Goal: Transaction & Acquisition: Purchase product/service

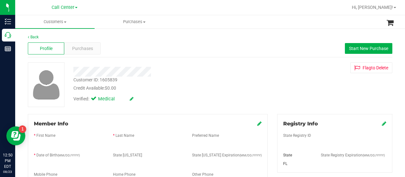
scroll to position [258, 0]
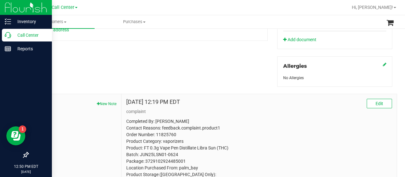
click at [9, 37] on icon at bounding box center [8, 35] width 6 height 6
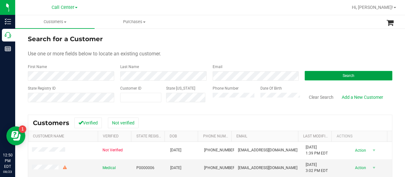
click at [323, 77] on button "Search" at bounding box center [349, 75] width 88 height 9
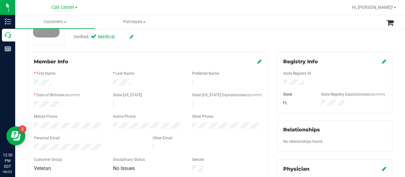
scroll to position [62, 0]
click at [257, 62] on icon at bounding box center [259, 61] width 4 height 5
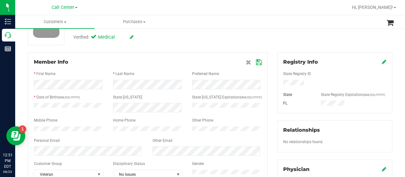
click at [256, 60] on icon at bounding box center [259, 62] width 6 height 5
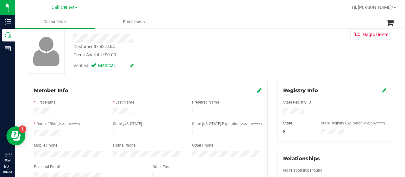
scroll to position [33, 0]
drag, startPoint x: 133, startPoint y: 37, endPoint x: 69, endPoint y: 38, distance: 63.9
click at [69, 38] on div at bounding box center [162, 39] width 187 height 10
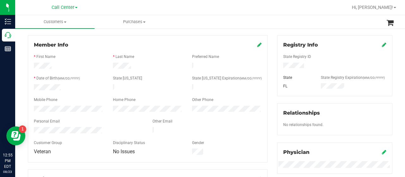
scroll to position [79, 0]
click at [34, 127] on div at bounding box center [88, 131] width 119 height 8
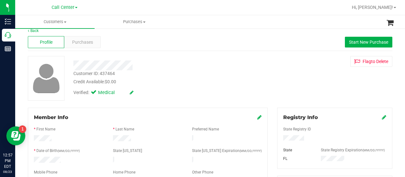
scroll to position [0, 0]
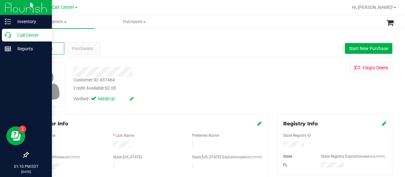
click at [7, 31] on div "Call Center" at bounding box center [27, 35] width 50 height 13
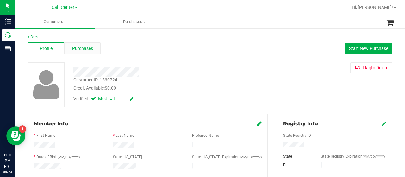
click at [83, 53] on div "Purchases" at bounding box center [82, 48] width 36 height 12
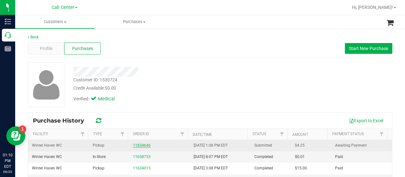
click at [133, 143] on link "11834646" at bounding box center [142, 145] width 18 height 4
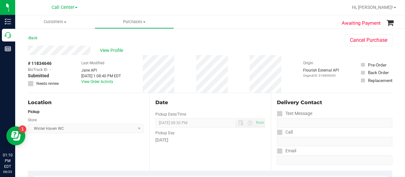
scroll to position [60, 0]
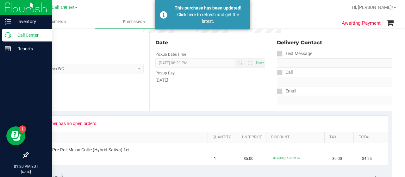
click at [16, 38] on p "Call Center" at bounding box center [30, 35] width 38 height 8
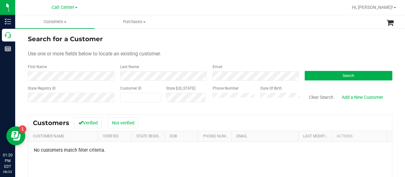
click at [201, 97] on div "State Registry ID Customer ID State [US_STATE] Phone Number Date Of Birth Clear…" at bounding box center [210, 96] width 365 height 22
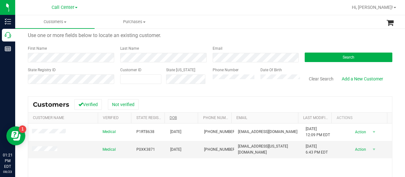
scroll to position [20, 0]
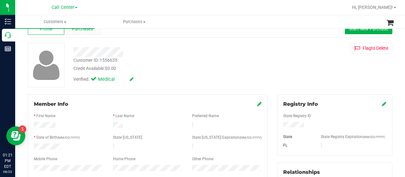
click at [84, 31] on span "Purchases" at bounding box center [82, 29] width 21 height 7
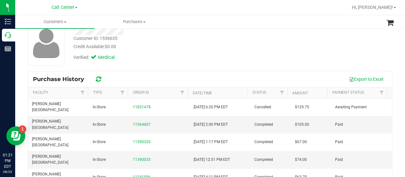
scroll to position [41, 0]
click at [137, 122] on link "11564607" at bounding box center [142, 124] width 18 height 4
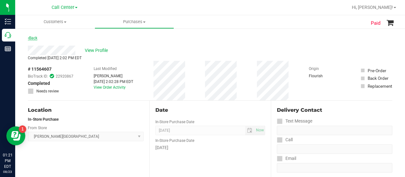
click at [32, 36] on link "Back" at bounding box center [32, 38] width 9 height 4
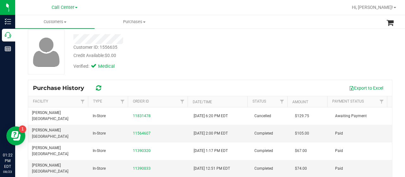
scroll to position [33, 0]
click at [135, 131] on link "11564607" at bounding box center [142, 133] width 18 height 4
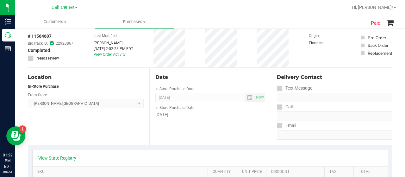
click at [59, 158] on link "View State Registry" at bounding box center [57, 158] width 38 height 6
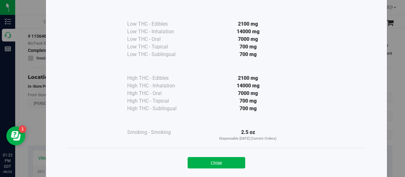
scroll to position [35, 0]
click at [228, 164] on button "Close" at bounding box center [217, 162] width 58 height 11
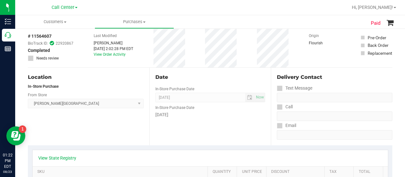
scroll to position [0, 0]
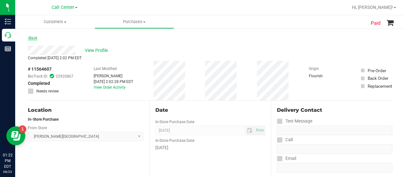
click at [29, 36] on link "Back" at bounding box center [32, 38] width 9 height 4
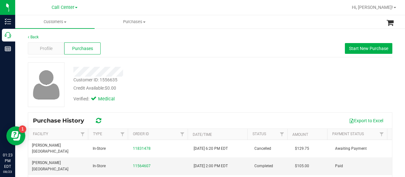
scroll to position [1, 0]
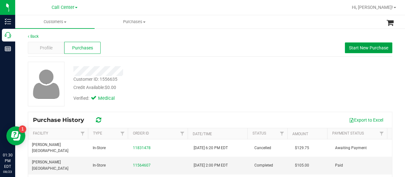
click at [352, 47] on span "Start New Purchase" at bounding box center [368, 47] width 39 height 5
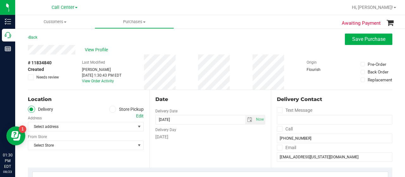
click at [111, 109] on icon at bounding box center [113, 109] width 4 height 0
click at [0, 0] on input "Store Pickup" at bounding box center [0, 0] width 0 height 0
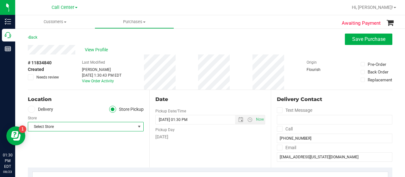
click at [120, 126] on span "Select Store" at bounding box center [81, 126] width 107 height 9
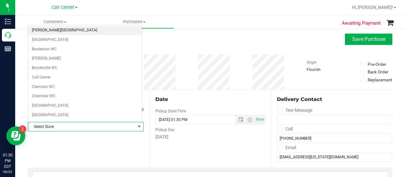
click at [69, 28] on li "[PERSON_NAME][GEOGRAPHIC_DATA]" at bounding box center [85, 30] width 114 height 9
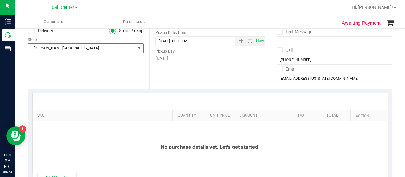
scroll to position [84, 0]
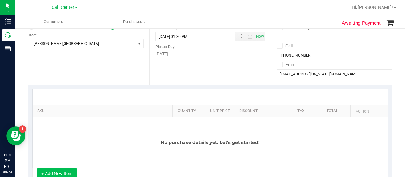
click at [55, 173] on button "+ Add New Item" at bounding box center [56, 173] width 39 height 11
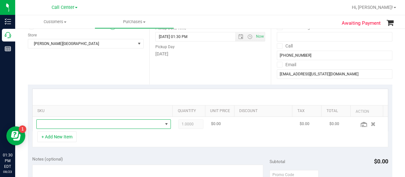
click at [83, 124] on span "NO DATA FOUND" at bounding box center [100, 124] width 126 height 9
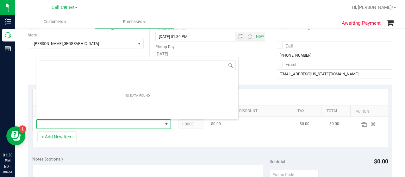
scroll to position [9, 128]
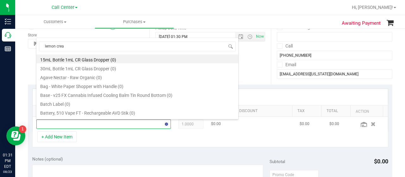
type input "lemon cream"
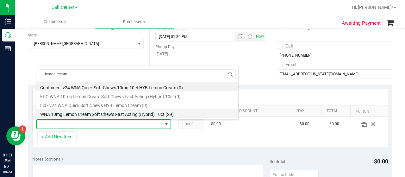
click at [136, 112] on li "WNA 10mg Lemon Cream Soft Chews Fast Acting (Hybrid) 10ct (29)" at bounding box center [137, 113] width 202 height 9
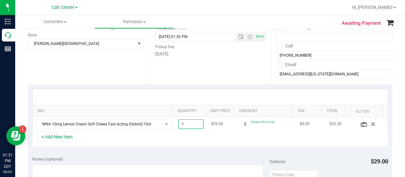
click at [190, 123] on span "1.00 1" at bounding box center [190, 123] width 25 height 9
type input "2"
type input "2.00"
click at [102, 146] on div "+ Add New Item" at bounding box center [210, 139] width 356 height 16
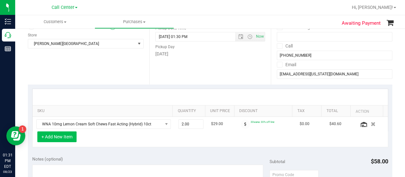
click at [68, 136] on button "+ Add New Item" at bounding box center [56, 136] width 39 height 11
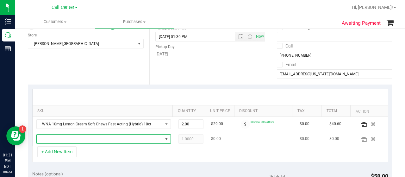
click at [83, 139] on span "NO DATA FOUND" at bounding box center [100, 138] width 126 height 9
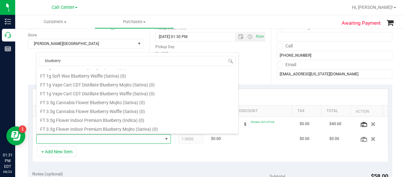
scroll to position [229, 0]
type input "blueberry"
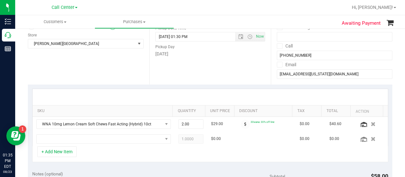
scroll to position [104, 0]
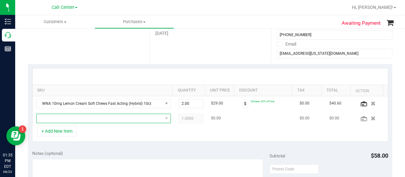
click at [78, 115] on span "NO DATA FOUND" at bounding box center [100, 118] width 126 height 9
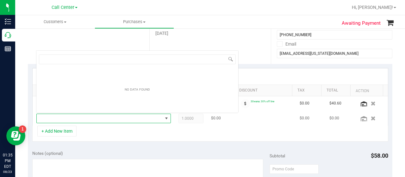
scroll to position [9, 128]
click at [53, 59] on input "Pinepple" at bounding box center [137, 59] width 197 height 10
type input "Pineapple"
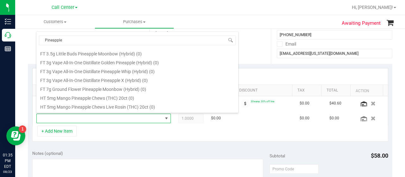
scroll to position [318, 0]
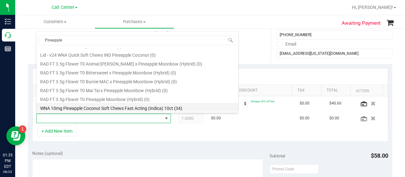
click at [113, 107] on li "WNA 10mg Pineapple Coconut Soft Chews Fast Acting (Indica) 10ct (34)" at bounding box center [137, 107] width 202 height 9
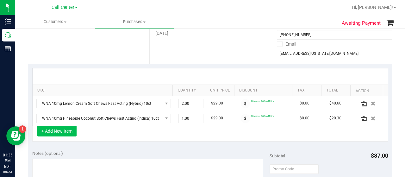
click at [63, 129] on button "+ Add New Item" at bounding box center [56, 131] width 39 height 11
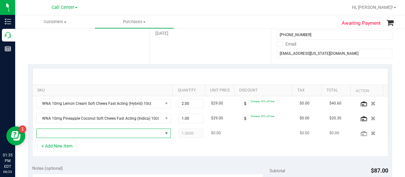
click at [68, 130] on span "NO DATA FOUND" at bounding box center [100, 133] width 126 height 9
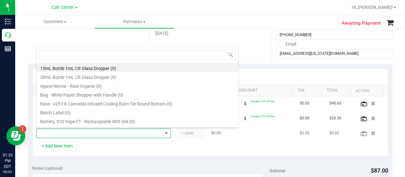
scroll to position [0, 0]
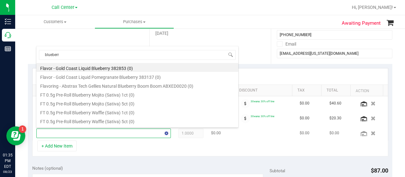
type input "blueberry"
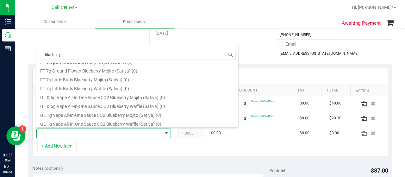
scroll to position [282, 0]
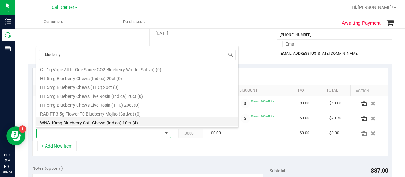
click at [128, 122] on li "WNA 10mg Blueberry Soft Chews (Indica) 10ct (4)" at bounding box center [137, 121] width 202 height 9
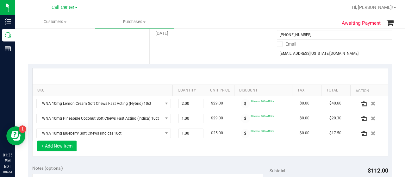
click at [58, 143] on button "+ Add New Item" at bounding box center [56, 145] width 39 height 11
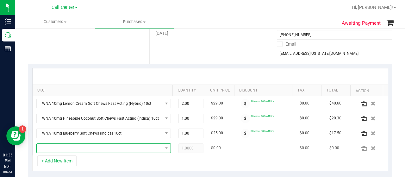
click at [62, 147] on span "NO DATA FOUND" at bounding box center [100, 148] width 126 height 9
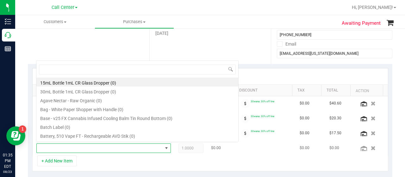
scroll to position [9, 128]
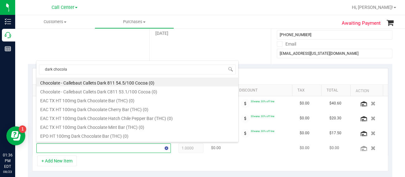
type input "dark chocolat"
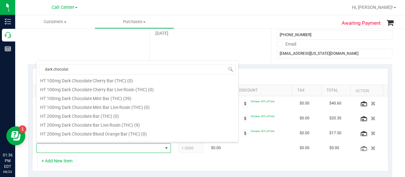
scroll to position [118, 0]
click at [128, 124] on li "HT 200mg Dark Chocolate Bar Live Rosin (THC) (9)" at bounding box center [137, 123] width 202 height 9
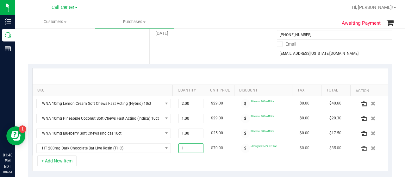
click at [188, 148] on span "1.00 1" at bounding box center [190, 147] width 25 height 9
type input "2"
type input "2.00"
click at [178, 74] on div at bounding box center [210, 76] width 355 height 16
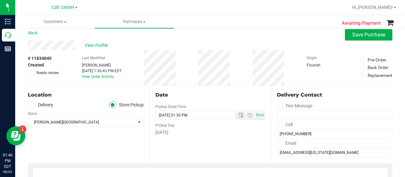
scroll to position [5, 0]
click at [31, 34] on link "Back" at bounding box center [32, 33] width 9 height 4
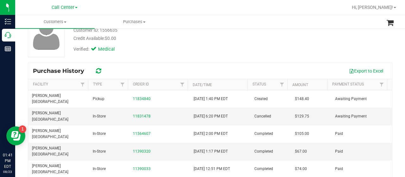
scroll to position [50, 0]
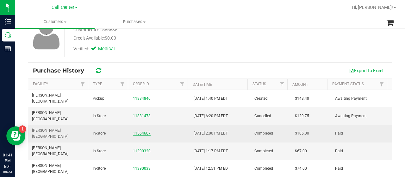
click at [140, 131] on link "11564607" at bounding box center [142, 133] width 18 height 4
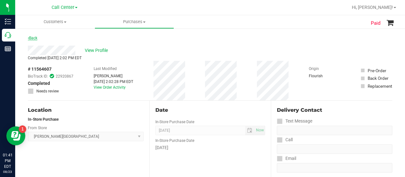
click at [32, 37] on link "Back" at bounding box center [32, 38] width 9 height 4
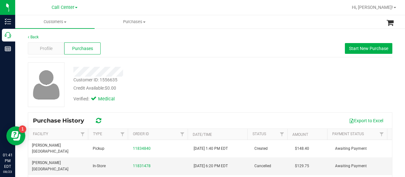
scroll to position [60, 0]
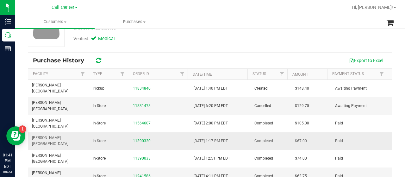
click at [139, 139] on link "11390320" at bounding box center [142, 141] width 18 height 4
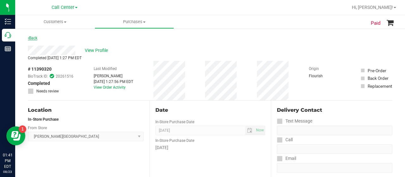
click at [32, 38] on link "Back" at bounding box center [32, 38] width 9 height 4
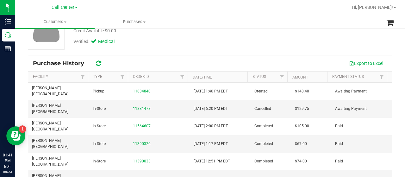
scroll to position [13, 0]
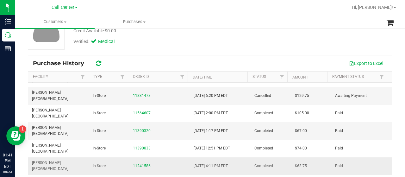
click at [140, 164] on link "11241586" at bounding box center [142, 166] width 18 height 4
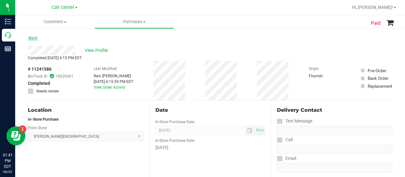
click at [37, 38] on link "Back" at bounding box center [32, 38] width 9 height 4
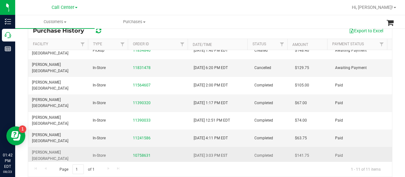
scroll to position [9, 0]
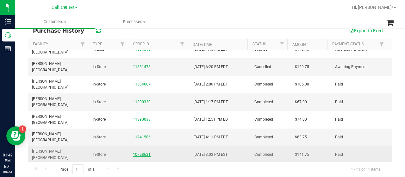
click at [139, 152] on link "10758631" at bounding box center [142, 154] width 18 height 4
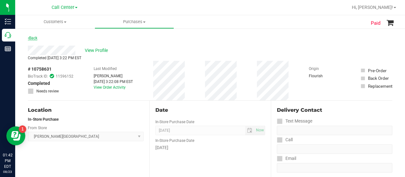
click at [31, 40] on link "Back" at bounding box center [32, 38] width 9 height 4
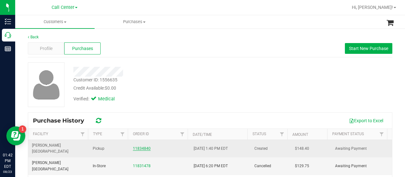
click at [135, 146] on link "11834840" at bounding box center [142, 148] width 18 height 4
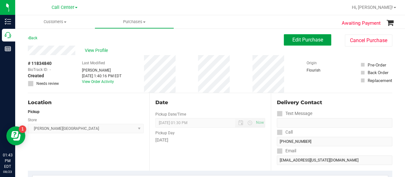
click at [290, 45] on button "Edit Purchase" at bounding box center [307, 39] width 47 height 11
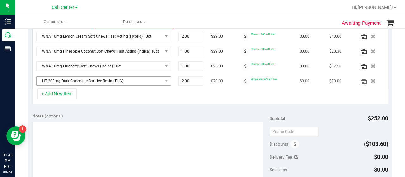
scroll to position [174, 0]
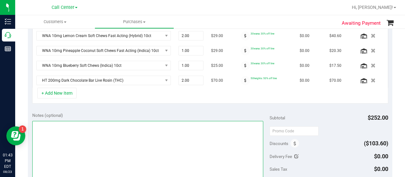
click at [89, 141] on textarea at bounding box center [147, 151] width 231 height 61
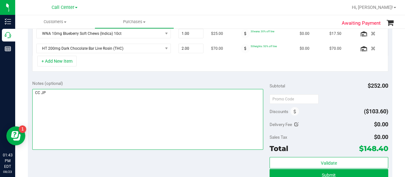
scroll to position [206, 0]
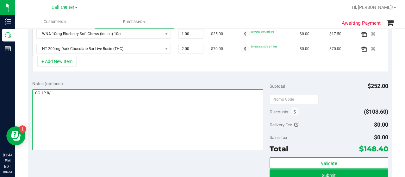
click at [135, 103] on textarea at bounding box center [147, 119] width 231 height 61
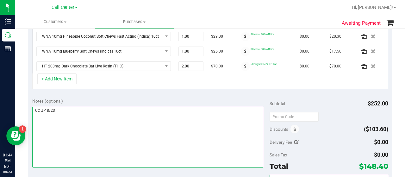
scroll to position [189, 0]
click at [78, 119] on textarea at bounding box center [147, 137] width 231 height 61
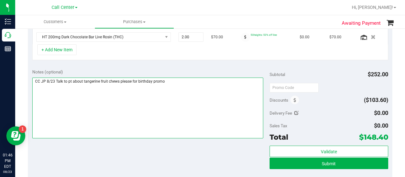
scroll to position [217, 0]
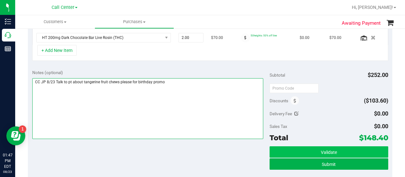
type textarea "CC JP 8/23 Talk to pt about tangerine fruit chews please for birthday promo"
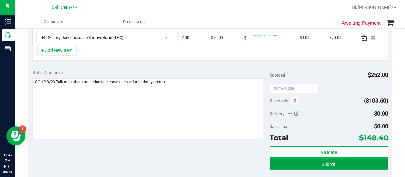
click at [316, 162] on button "Submit" at bounding box center [329, 163] width 119 height 11
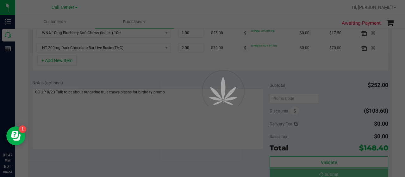
scroll to position [197, 0]
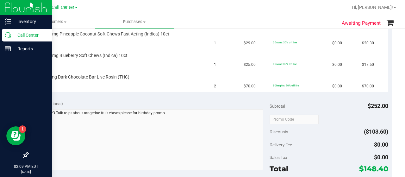
click at [6, 35] on icon at bounding box center [8, 35] width 6 height 6
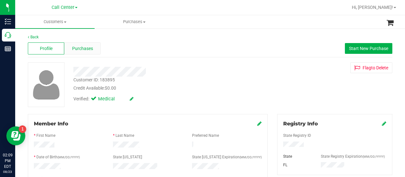
click at [82, 49] on span "Purchases" at bounding box center [82, 48] width 21 height 7
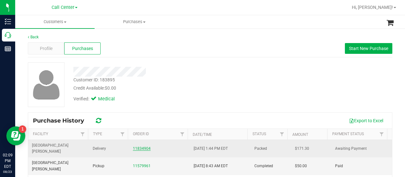
click at [135, 146] on link "11834904" at bounding box center [142, 148] width 18 height 4
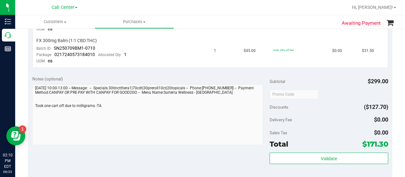
scroll to position [266, 0]
